Goal: Check status: Check status

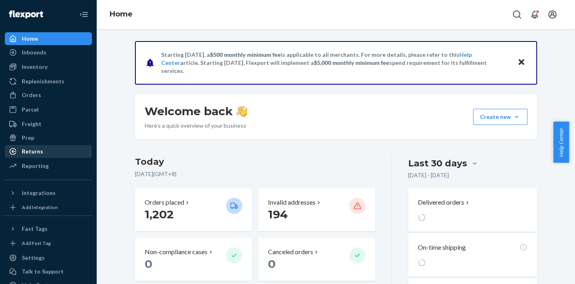
click at [38, 148] on div "Returns" at bounding box center [32, 151] width 21 height 8
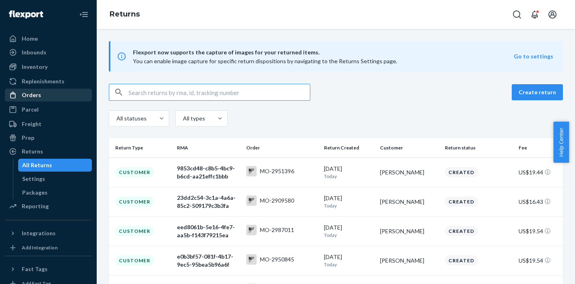
click at [38, 93] on div "Orders" at bounding box center [31, 95] width 19 height 8
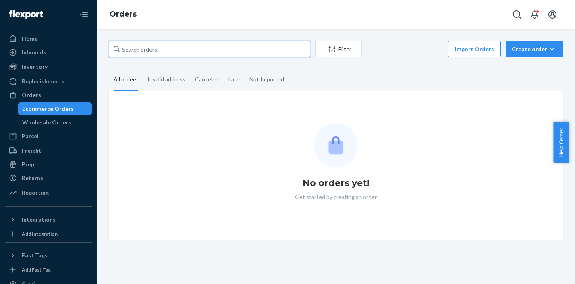
click at [158, 50] on input "text" at bounding box center [209, 49] width 201 height 16
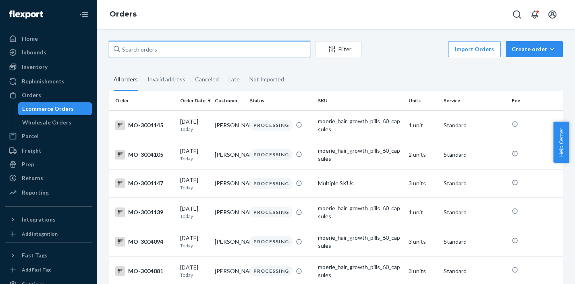
paste input "MO-2986818"
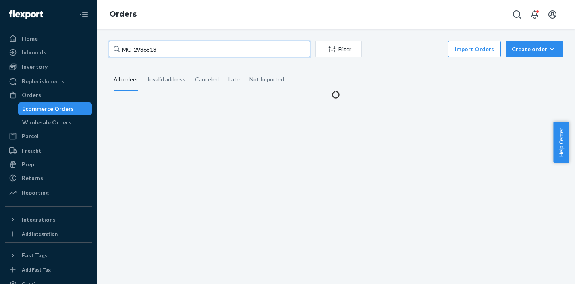
type input "MO-2986818"
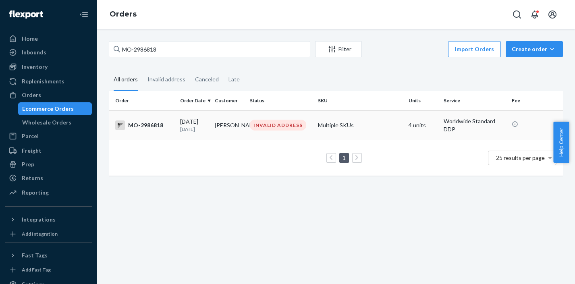
click at [202, 128] on p "[DATE]" at bounding box center [194, 129] width 28 height 7
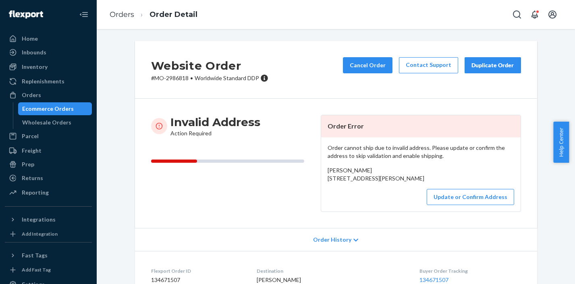
click at [175, 79] on p "# MO-2986818 • Worldwide Standard DDP" at bounding box center [209, 78] width 117 height 8
copy p "2986818"
click at [492, 205] on button "Update or Confirm Address" at bounding box center [470, 197] width 87 height 16
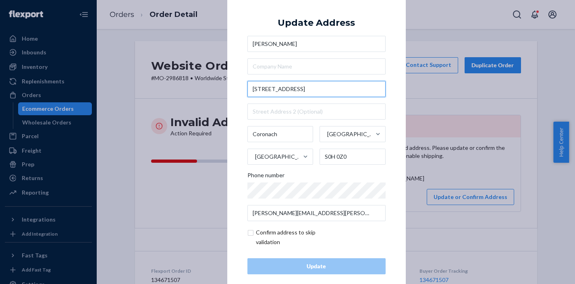
drag, startPoint x: 294, startPoint y: 90, endPoint x: 238, endPoint y: 89, distance: 56.4
click at [238, 89] on div "× Update Address [PERSON_NAME][GEOGRAPHIC_DATA][STREET_ADDRESS][PERSON_NAME] Ph…" at bounding box center [316, 142] width 178 height 305
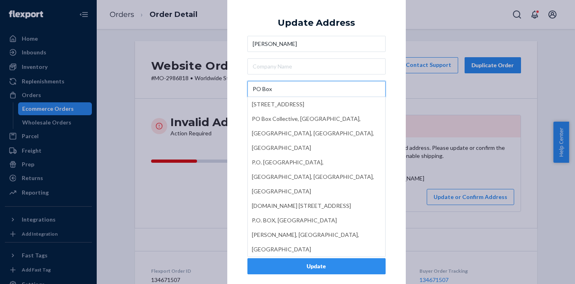
paste input "573"
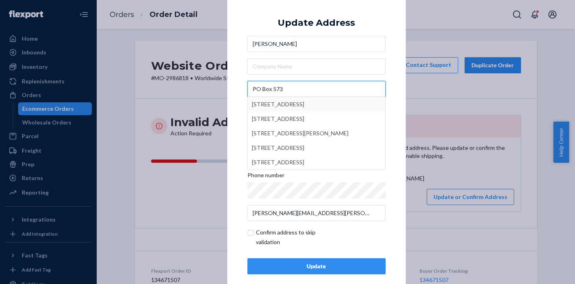
click at [256, 87] on input "PO Box 573" at bounding box center [316, 89] width 138 height 16
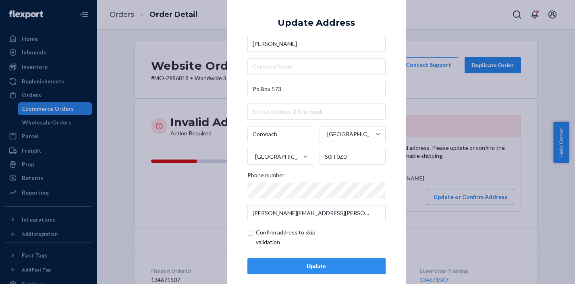
click at [390, 131] on div "× Update Address Korey [STREET_ADDRESS] Phone number [PERSON_NAME][EMAIL_ADDRES…" at bounding box center [316, 142] width 178 height 305
click at [257, 89] on input "Po Box 573" at bounding box center [316, 89] width 138 height 16
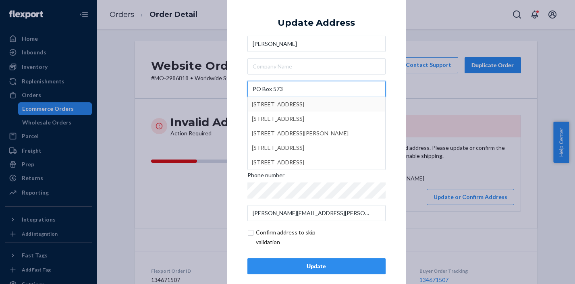
type input "PO Box 573"
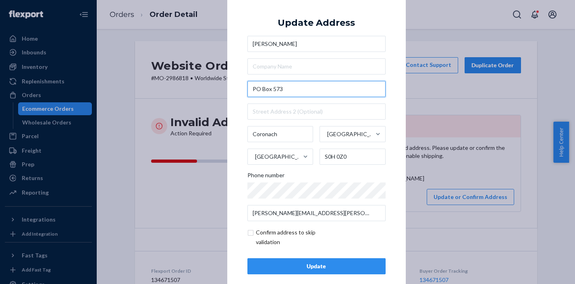
drag, startPoint x: 280, startPoint y: 90, endPoint x: 246, endPoint y: 89, distance: 34.3
click at [247, 89] on input "PO Box 573" at bounding box center [316, 89] width 138 height 16
click at [397, 162] on div "× Update Address [PERSON_NAME] [STREET_ADDRESS] Phone number [PERSON_NAME][EMAI…" at bounding box center [316, 142] width 178 height 305
click at [248, 235] on input "checkbox" at bounding box center [293, 237] width 93 height 19
checkbox input "true"
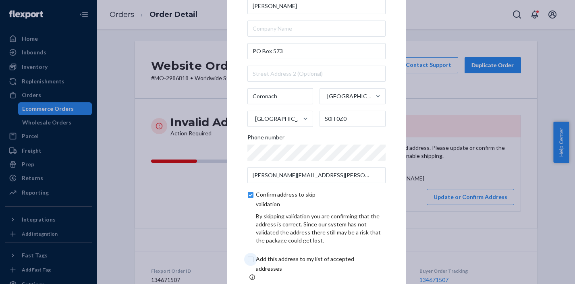
click at [250, 263] on input "checkbox" at bounding box center [314, 263] width 134 height 19
checkbox input "true"
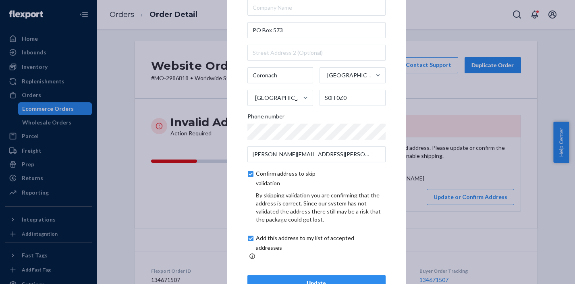
scroll to position [44, 0]
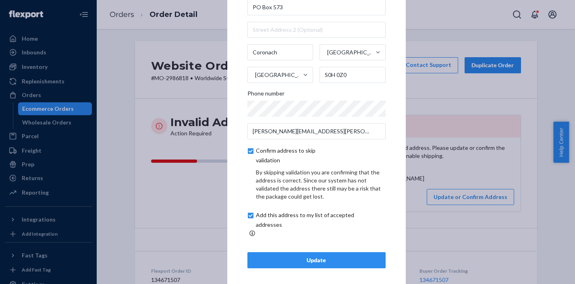
click at [353, 256] on div "Update" at bounding box center [316, 260] width 124 height 8
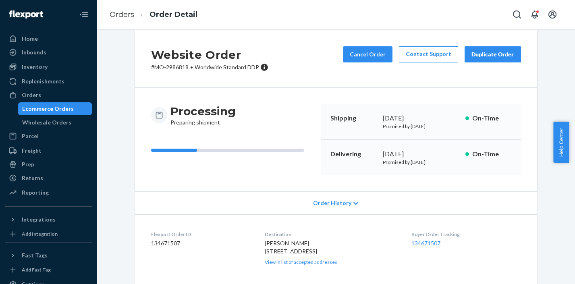
scroll to position [16, 0]
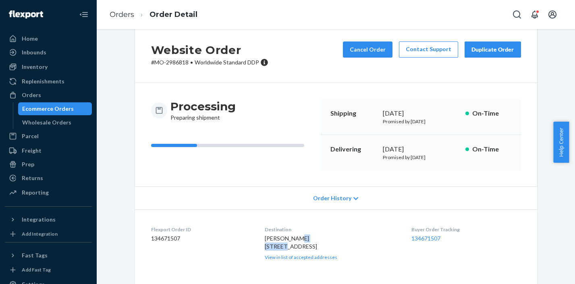
drag, startPoint x: 292, startPoint y: 246, endPoint x: 258, endPoint y: 245, distance: 33.5
click at [258, 245] on dl "Flexport Order ID 134671507 Destination [PERSON_NAME] [STREET_ADDRESS] CA View …" at bounding box center [336, 243] width 402 height 67
copy span "PO Box 573"
click at [259, 251] on dl "Flexport Order ID 134671507 Destination [PERSON_NAME] [STREET_ADDRESS] CA View …" at bounding box center [336, 243] width 402 height 67
drag, startPoint x: 264, startPoint y: 247, endPoint x: 272, endPoint y: 261, distance: 15.9
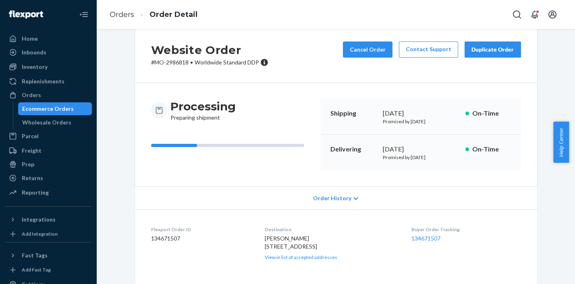
click at [272, 261] on div "[PERSON_NAME] [STREET_ADDRESS] CA View in list of accepted addresses" at bounding box center [332, 247] width 134 height 26
copy span "[STREET_ADDRESS]"
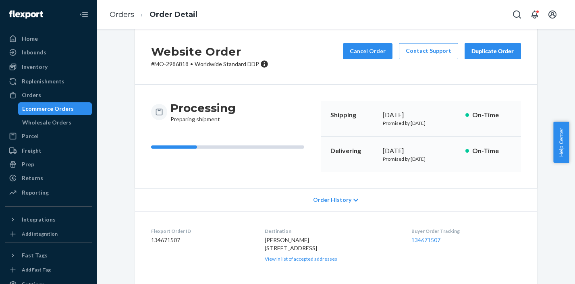
scroll to position [14, 0]
drag, startPoint x: 185, startPoint y: 66, endPoint x: 152, endPoint y: 64, distance: 33.1
click at [152, 64] on p "# MO-2986818 • Worldwide Standard DDP" at bounding box center [209, 64] width 117 height 8
copy p "MO-2986818"
click at [116, 17] on link "Orders" at bounding box center [122, 14] width 25 height 9
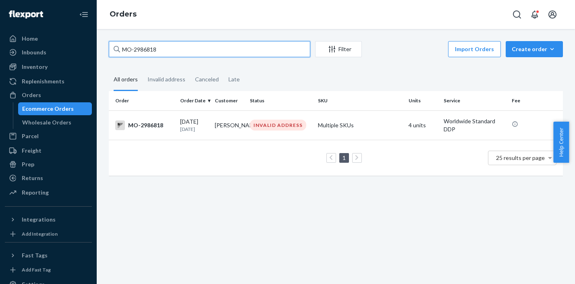
drag, startPoint x: 156, startPoint y: 51, endPoint x: 123, endPoint y: 50, distance: 32.7
click at [123, 50] on input "MO-2986818" at bounding box center [209, 49] width 201 height 16
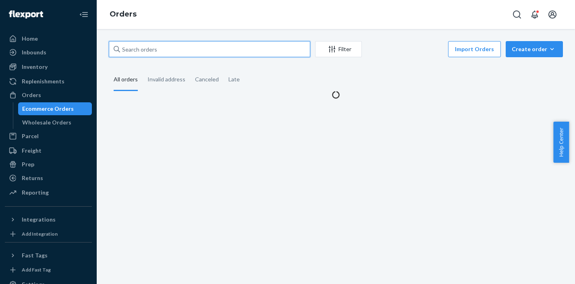
paste input "MO-2998536"
type input "MO-2998536"
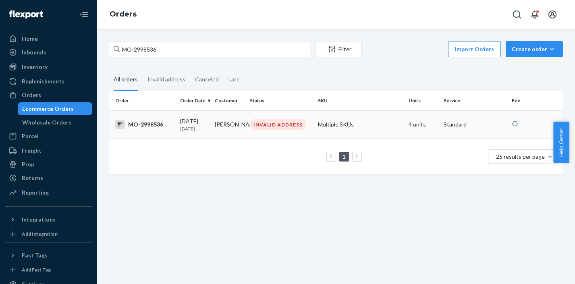
click at [279, 124] on div "INVALID ADDRESS" at bounding box center [278, 124] width 56 height 11
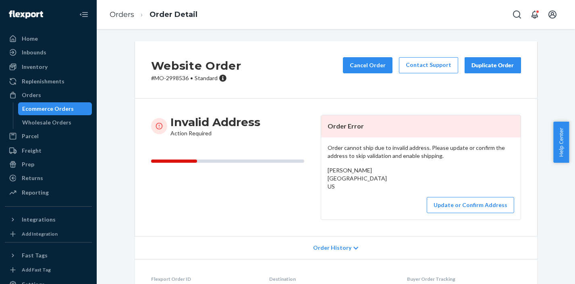
click at [171, 75] on p "# MO-2998536 • Standard" at bounding box center [196, 78] width 90 height 8
copy p "2998536"
click at [447, 213] on button "Update or Confirm Address" at bounding box center [470, 205] width 87 height 16
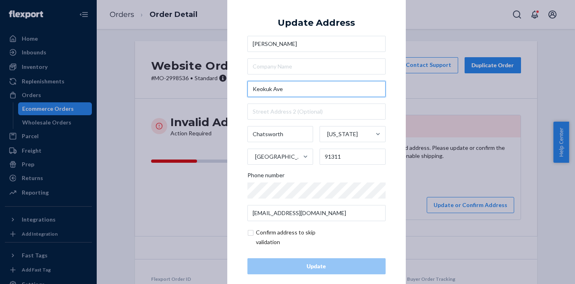
drag, startPoint x: 290, startPoint y: 89, endPoint x: 252, endPoint y: 87, distance: 38.3
click at [252, 87] on input "Keokuk Ave" at bounding box center [316, 89] width 138 height 16
type input "K"
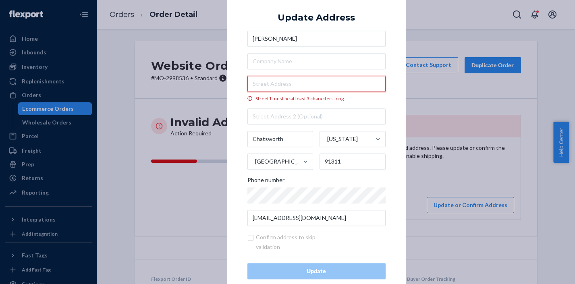
paste input "[STREET_ADDRESS]"
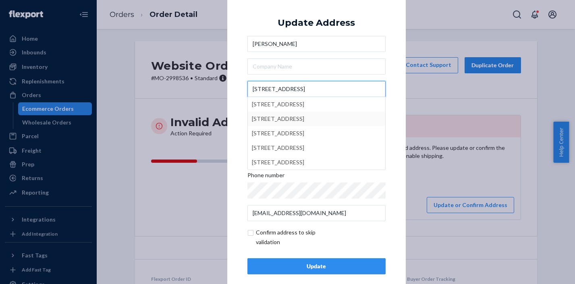
type input "[STREET_ADDRESS]"
click at [399, 120] on div "× Update Address [PERSON_NAME][GEOGRAPHIC_DATA][STREET_ADDRESS][STREET_ADDRESS]…" at bounding box center [316, 142] width 178 height 305
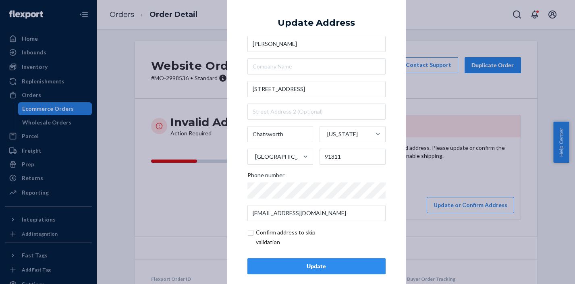
click at [249, 233] on input "checkbox" at bounding box center [293, 237] width 93 height 19
checkbox input "true"
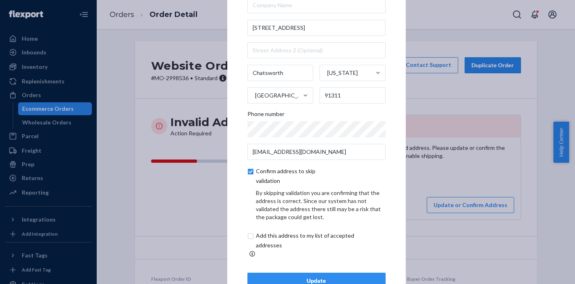
scroll to position [44, 0]
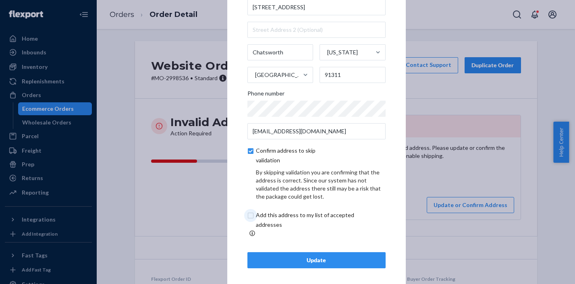
click at [250, 221] on input "checkbox" at bounding box center [314, 219] width 134 height 19
checkbox input "true"
click at [334, 260] on button "Update" at bounding box center [316, 260] width 138 height 16
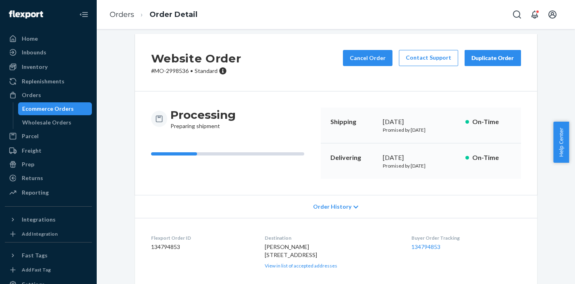
scroll to position [17, 0]
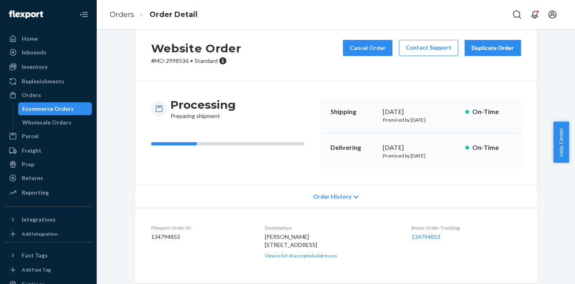
drag, startPoint x: 263, startPoint y: 247, endPoint x: 272, endPoint y: 258, distance: 14.1
click at [272, 258] on div "[PERSON_NAME] [STREET_ADDRESS] View in list of accepted addresses" at bounding box center [332, 246] width 134 height 26
copy span "[STREET_ADDRESS]"
click at [120, 13] on link "Orders" at bounding box center [122, 14] width 25 height 9
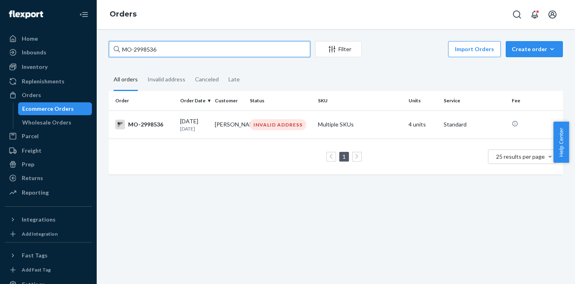
drag, startPoint x: 178, startPoint y: 53, endPoint x: 125, endPoint y: 52, distance: 53.2
click at [125, 52] on input "MO-2998536" at bounding box center [209, 49] width 201 height 16
drag, startPoint x: 166, startPoint y: 54, endPoint x: 113, endPoint y: 47, distance: 53.3
click at [113, 47] on input "MO-2998536" at bounding box center [209, 49] width 201 height 16
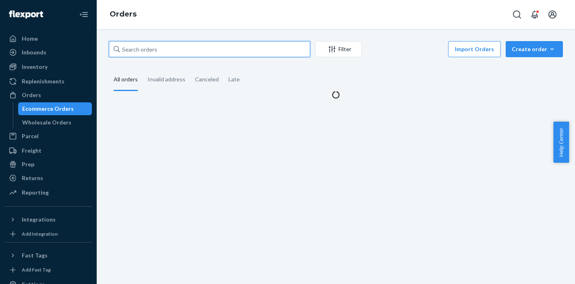
paste input "MO-2998859"
type input "MO-2998859"
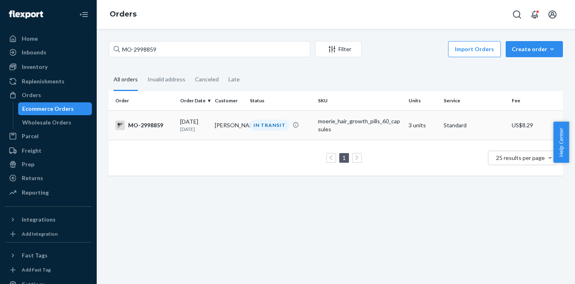
click at [297, 129] on div "IN TRANSIT" at bounding box center [280, 125] width 65 height 11
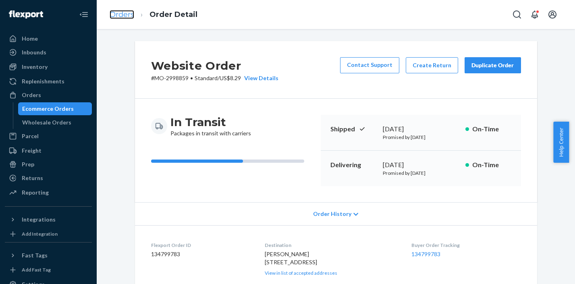
click at [127, 12] on link "Orders" at bounding box center [122, 14] width 25 height 9
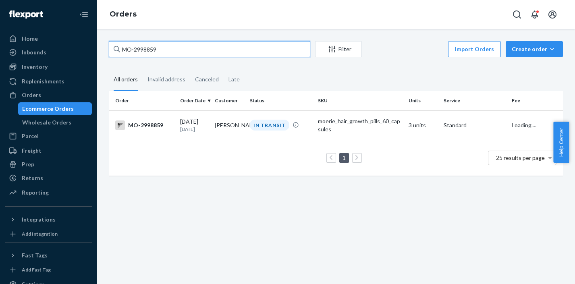
drag, startPoint x: 164, startPoint y: 51, endPoint x: 117, endPoint y: 44, distance: 47.3
click at [117, 44] on div "MO-2998859" at bounding box center [209, 49] width 201 height 16
click at [132, 52] on input "MO-2998859" at bounding box center [209, 49] width 201 height 16
drag, startPoint x: 134, startPoint y: 50, endPoint x: 181, endPoint y: 52, distance: 47.2
click at [181, 52] on input "MO-2998859" at bounding box center [209, 49] width 201 height 16
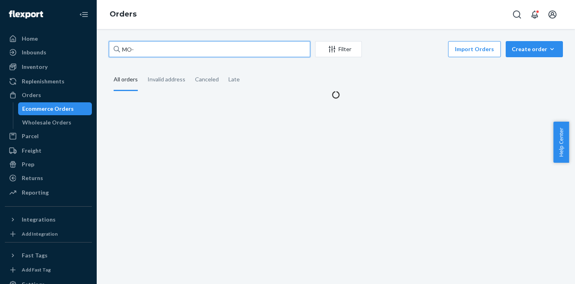
paste input "2999753"
type input "MO-2999753"
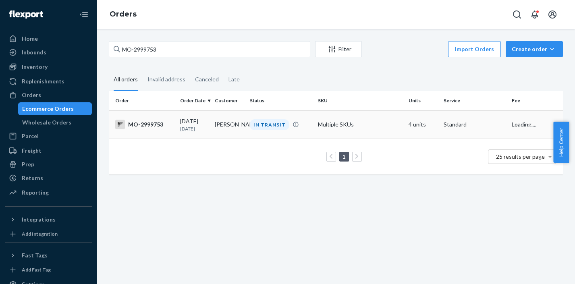
click at [234, 121] on td "[PERSON_NAME]" at bounding box center [229, 124] width 35 height 28
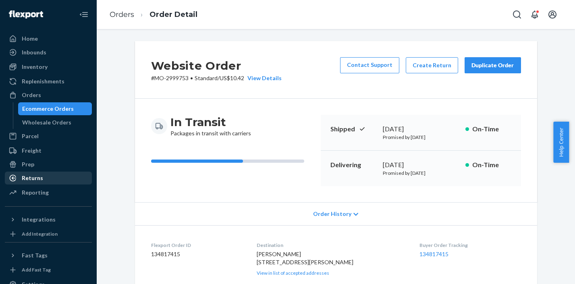
click at [39, 183] on div "Returns" at bounding box center [48, 177] width 85 height 11
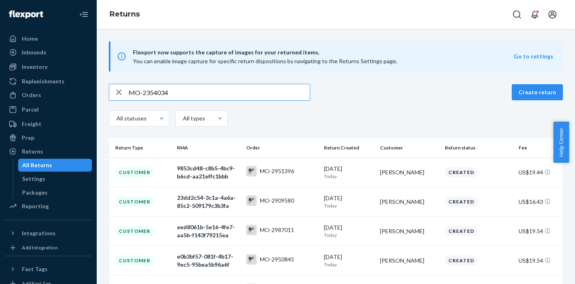
type input "MO-2354034"
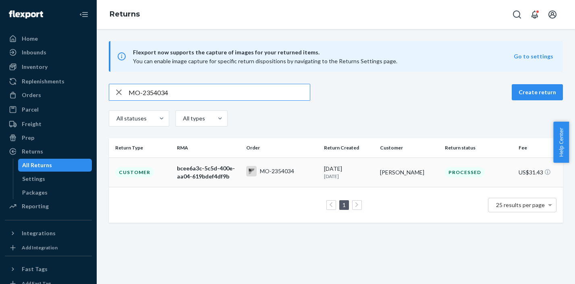
click at [275, 180] on td "MO-2354034" at bounding box center [282, 172] width 78 height 29
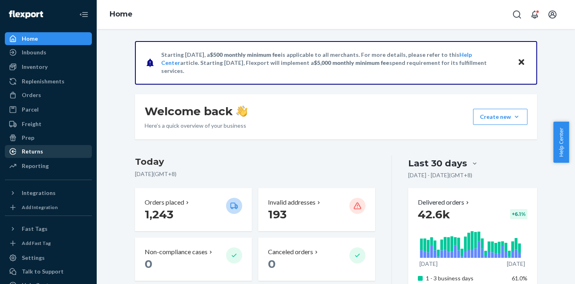
click at [38, 147] on div "Returns" at bounding box center [32, 151] width 21 height 8
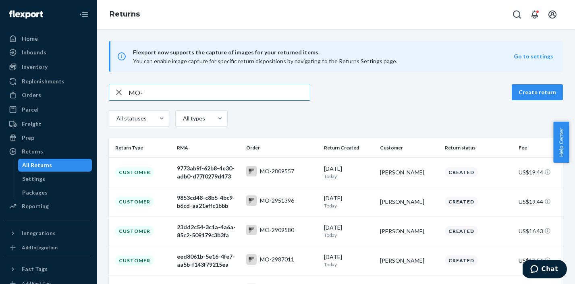
paste input "2719100"
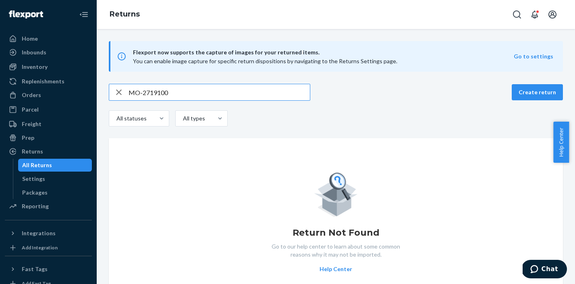
type input "MO-2719100"
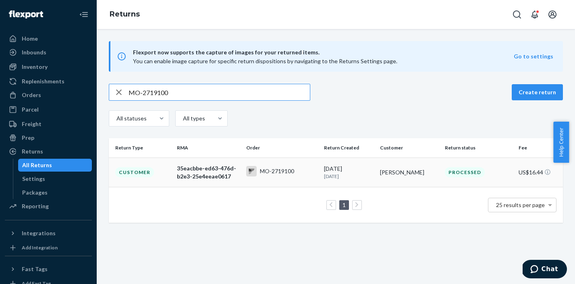
click at [276, 179] on td "MO-2719100" at bounding box center [282, 172] width 78 height 29
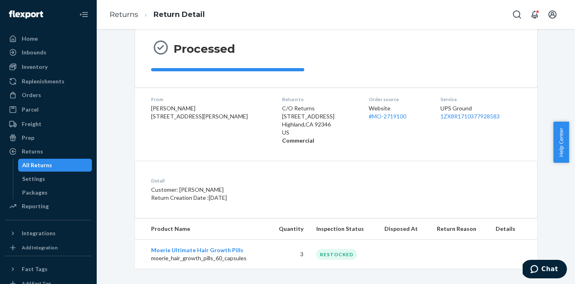
scroll to position [81, 0]
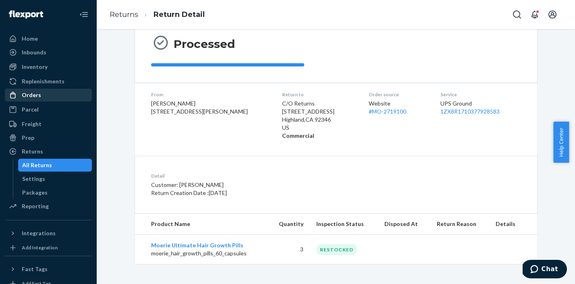
click at [32, 95] on div "Orders" at bounding box center [31, 95] width 19 height 8
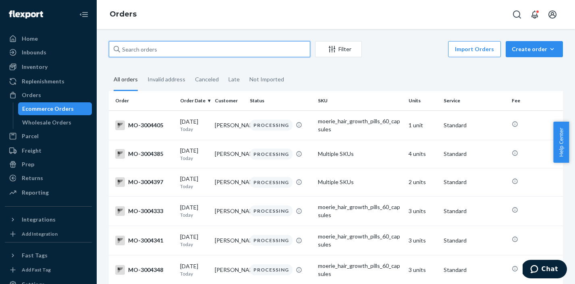
click at [163, 46] on input "text" at bounding box center [209, 49] width 201 height 16
paste input "MO-2974576"
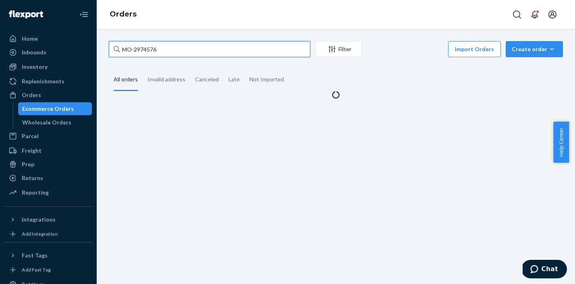
type input "MO-2974576"
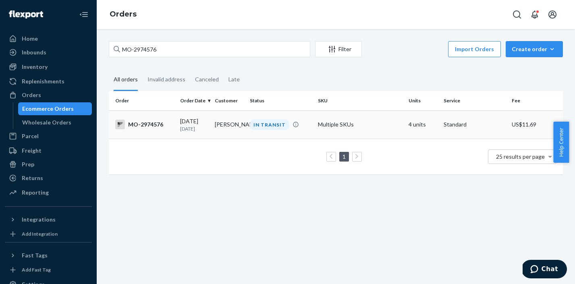
click at [299, 130] on div "IN TRANSIT" at bounding box center [280, 124] width 65 height 11
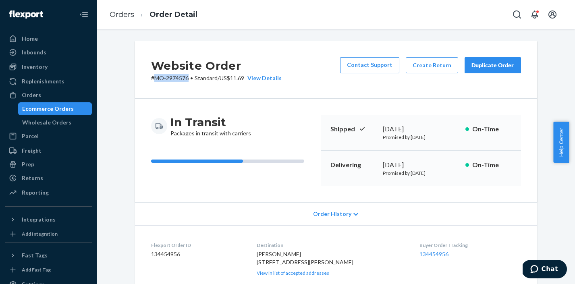
drag, startPoint x: 186, startPoint y: 80, endPoint x: 154, endPoint y: 80, distance: 32.2
click at [154, 80] on p "# MO-2974576 • Standard / US$11.69 View Details" at bounding box center [216, 78] width 131 height 8
copy p "MO-2974576"
click at [180, 77] on p "# MO-2974576 • Standard / US$11.69 View Details" at bounding box center [216, 78] width 131 height 8
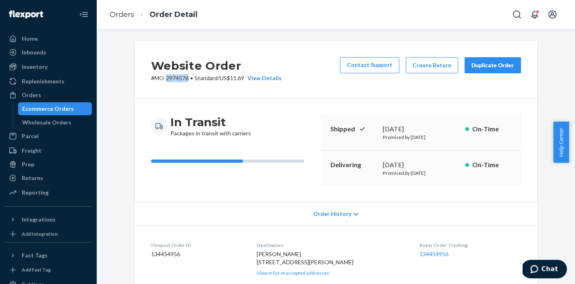
copy p "2974576"
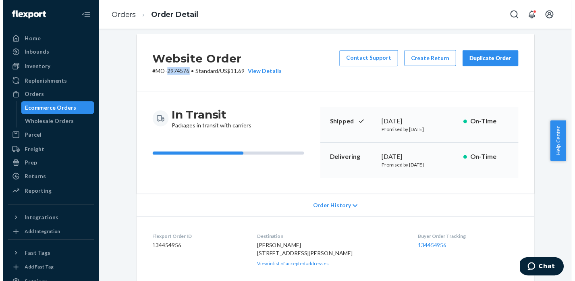
scroll to position [13, 0]
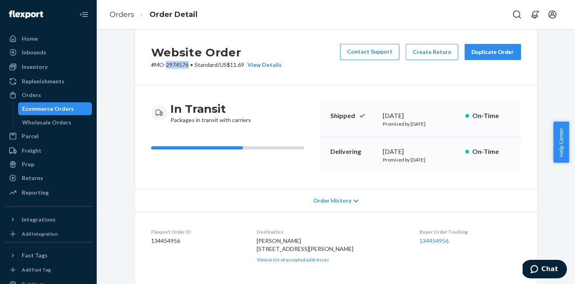
drag, startPoint x: 263, startPoint y: 252, endPoint x: 272, endPoint y: 263, distance: 14.3
click at [272, 263] on div "Myelia Zachary 211 Olde Ml Ct Jones, OK 73049 US View in list of accepted addre…" at bounding box center [332, 250] width 150 height 26
copy span "211 Olde Ml Ct Jones, OK 73049 US"
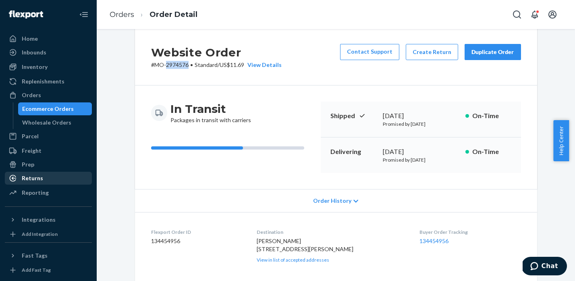
click at [35, 176] on div "Returns" at bounding box center [32, 178] width 21 height 8
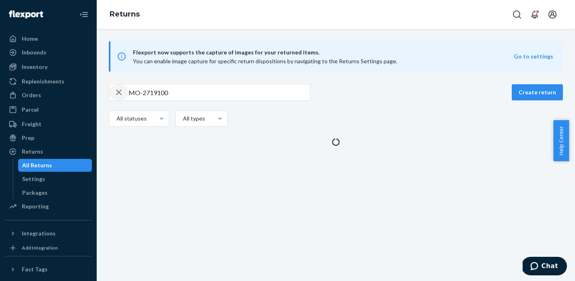
click at [121, 91] on icon "button" at bounding box center [119, 92] width 10 height 16
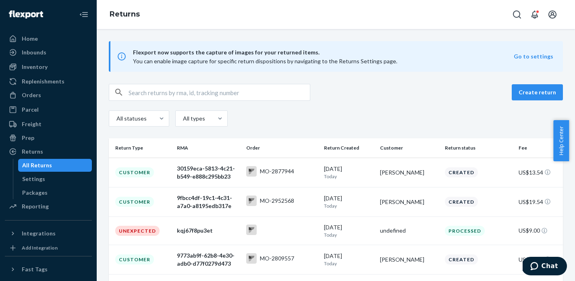
click at [158, 94] on input "MO-2719100" at bounding box center [219, 92] width 181 height 16
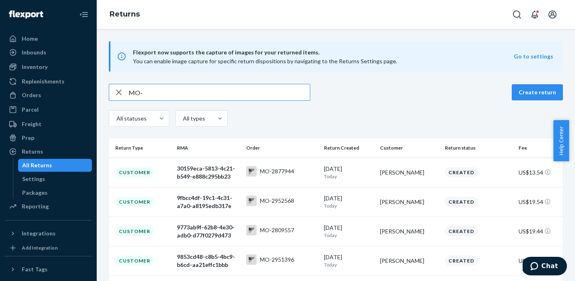
paste input "2782682"
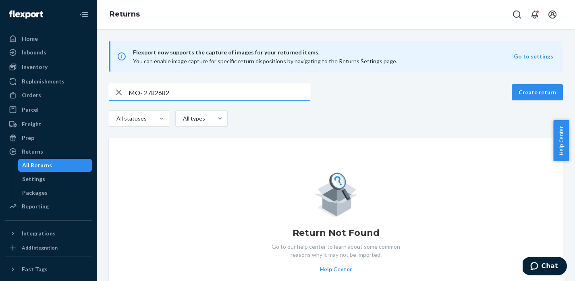
click at [145, 89] on input "MO- 2782682" at bounding box center [219, 92] width 181 height 16
type input "MO-2782682"
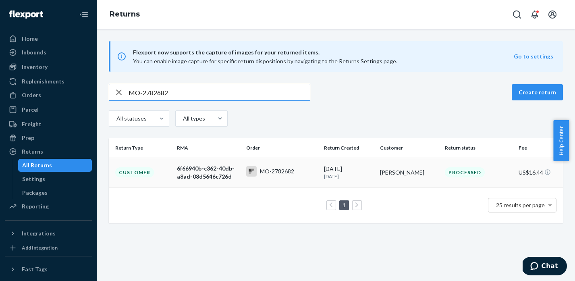
click at [282, 172] on div "MO-2782682" at bounding box center [277, 171] width 34 height 8
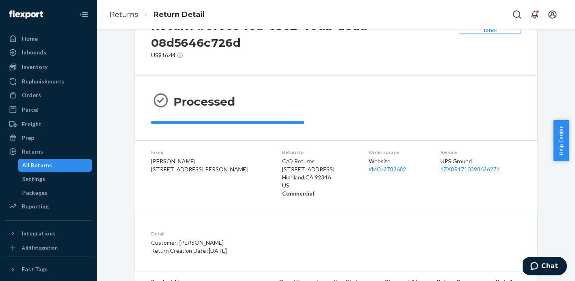
scroll to position [101, 0]
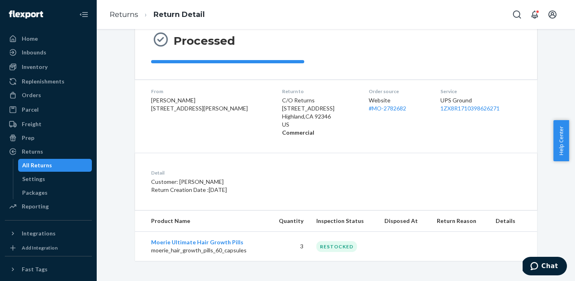
click at [40, 166] on div "All Returns" at bounding box center [37, 165] width 30 height 8
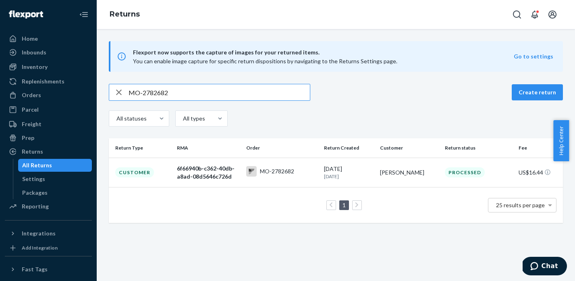
click at [162, 93] on input "MO-2782682" at bounding box center [219, 92] width 181 height 16
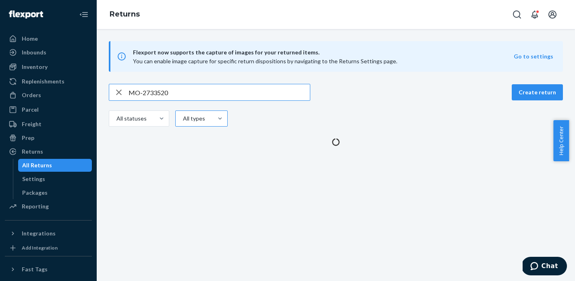
type input "MO-2733520"
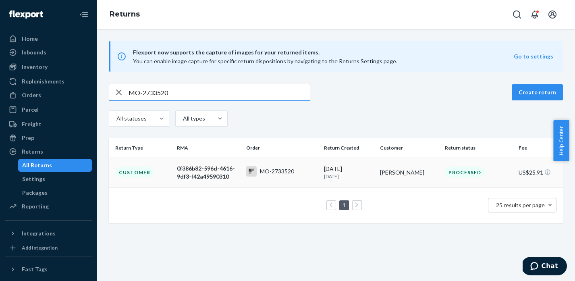
click at [268, 177] on div "MO-2733520" at bounding box center [281, 172] width 71 height 12
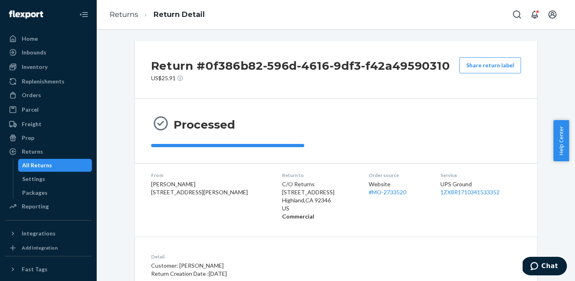
click at [46, 163] on div "All Returns" at bounding box center [37, 165] width 30 height 8
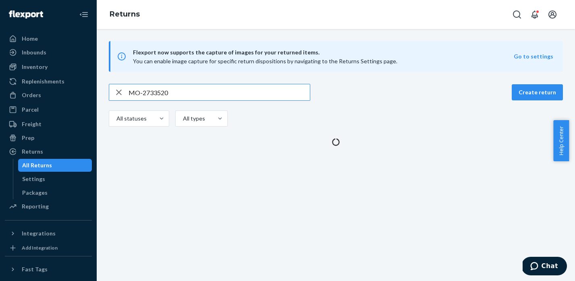
click at [158, 92] on input "MO-2733520" at bounding box center [219, 92] width 181 height 16
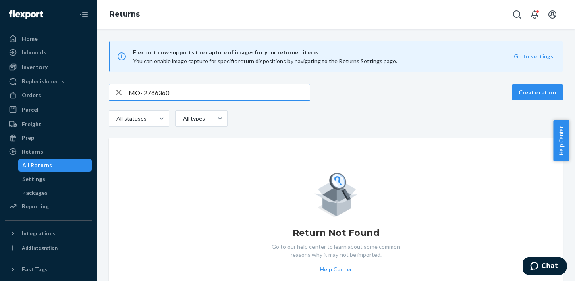
click at [145, 91] on input "MO- 2766360" at bounding box center [219, 92] width 181 height 16
type input "MO-2766360"
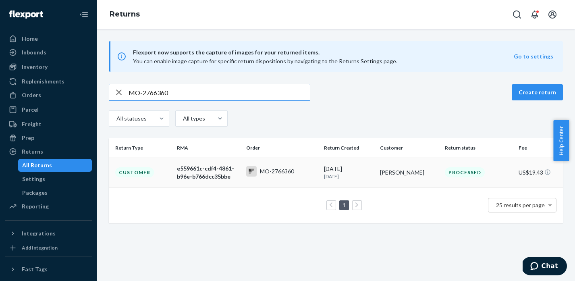
click at [276, 170] on div "MO-2766360" at bounding box center [277, 171] width 34 height 8
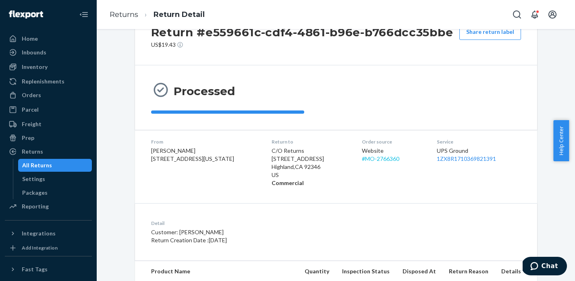
scroll to position [171, 0]
